Goal: Navigation & Orientation: Find specific page/section

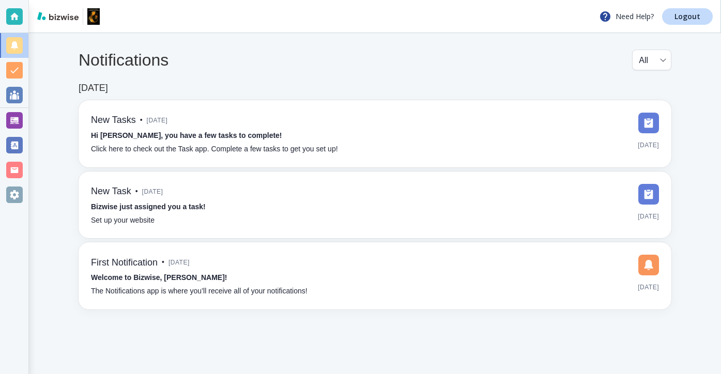
click at [19, 115] on div at bounding box center [14, 120] width 17 height 17
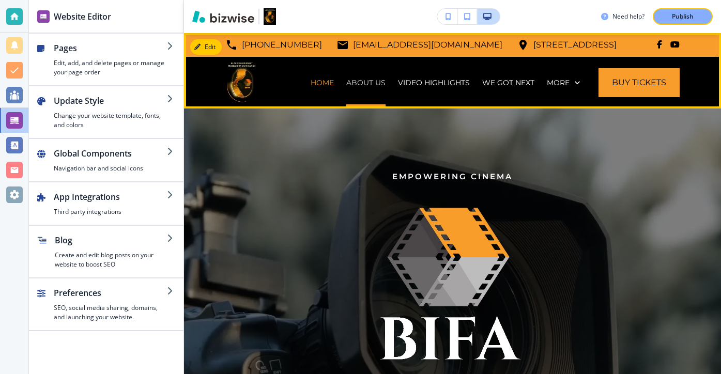
click at [376, 83] on p "ABOUT US" at bounding box center [365, 83] width 39 height 10
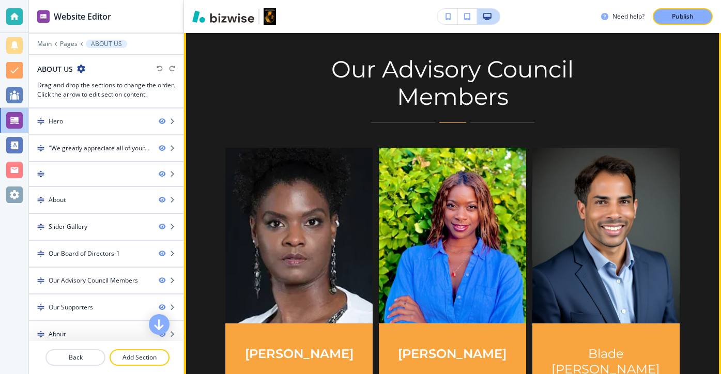
scroll to position [3098, 0]
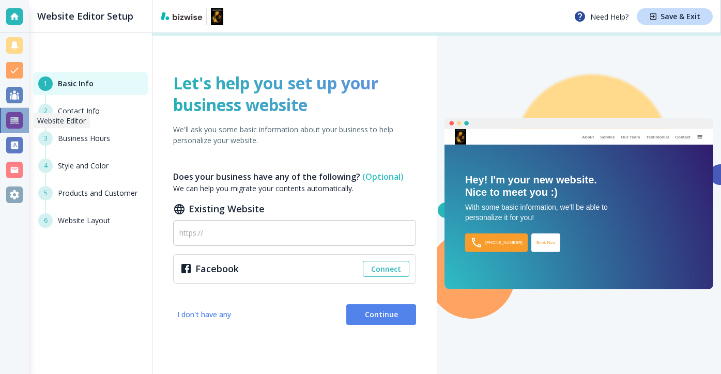
click at [17, 117] on div at bounding box center [14, 120] width 17 height 17
click at [11, 101] on div at bounding box center [14, 95] width 17 height 17
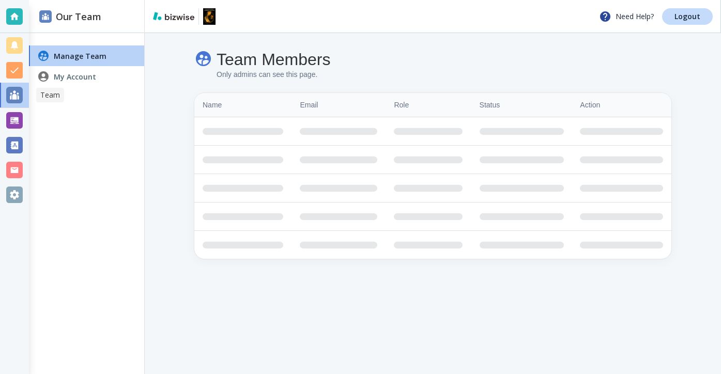
click at [12, 110] on div at bounding box center [14, 120] width 29 height 25
